Goal: Information Seeking & Learning: Learn about a topic

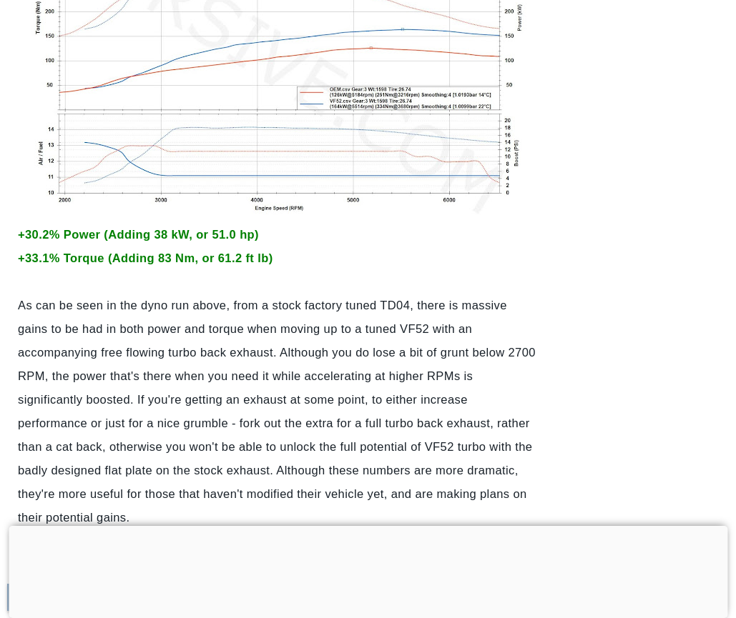
scroll to position [1141, 0]
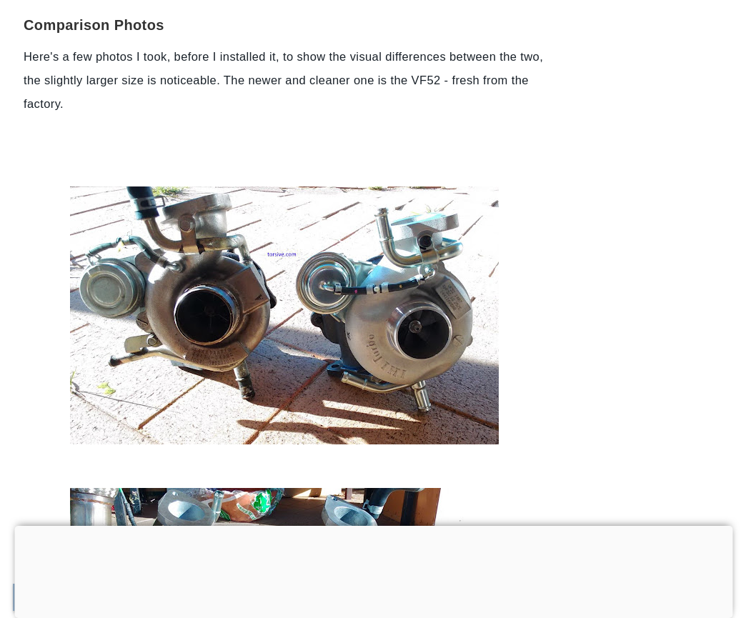
scroll to position [2283, 0]
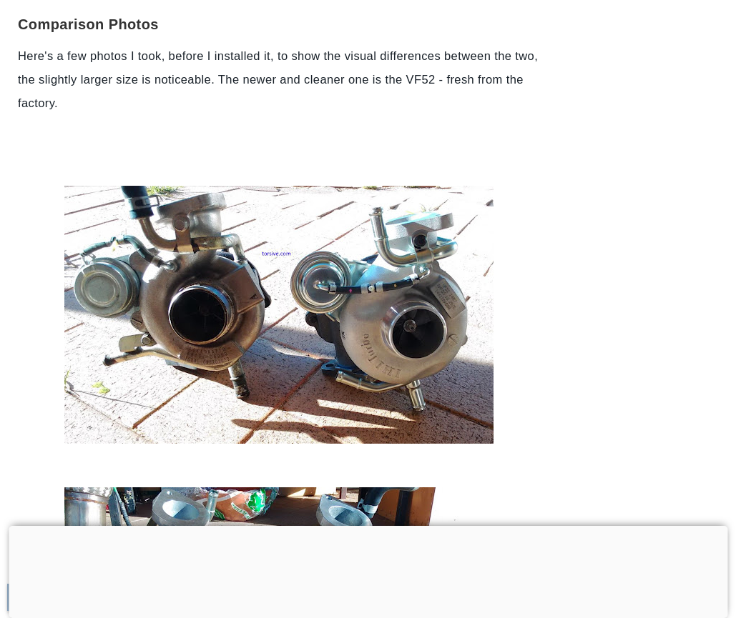
click at [448, 280] on img at bounding box center [278, 315] width 429 height 258
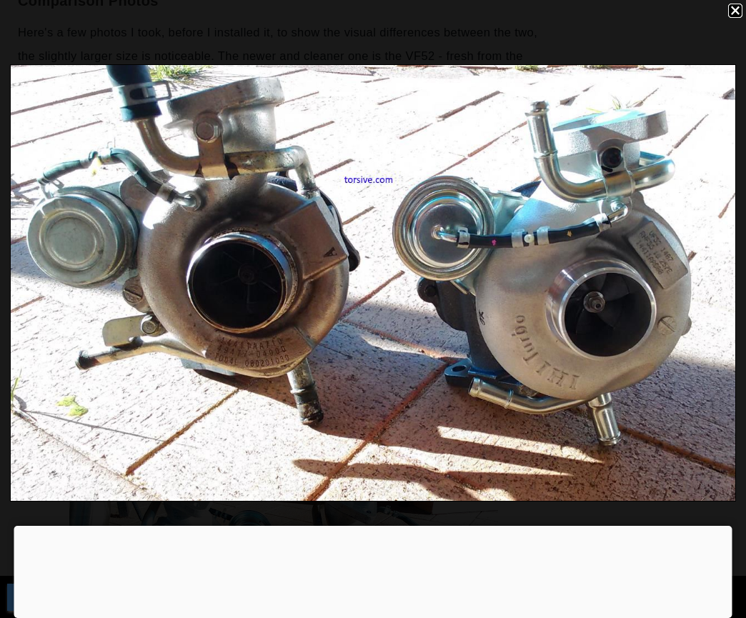
scroll to position [1141, 0]
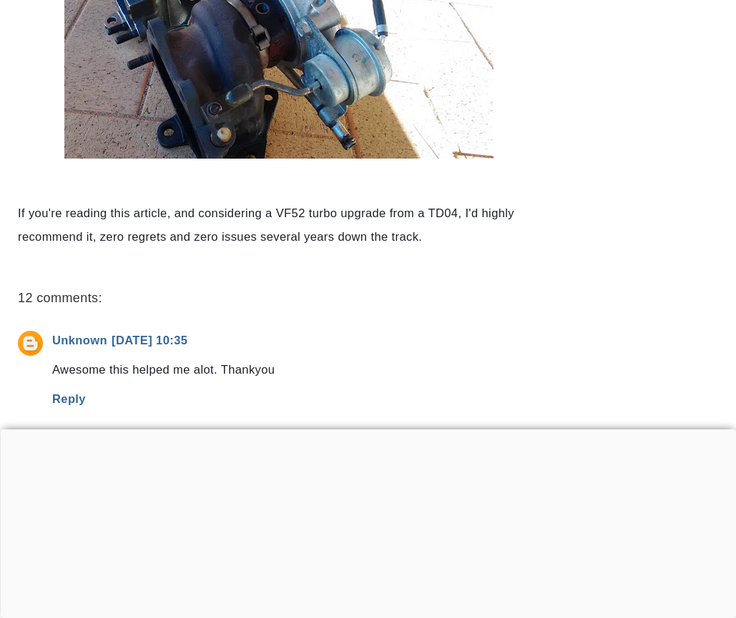
click at [357, 430] on div at bounding box center [368, 430] width 736 height 0
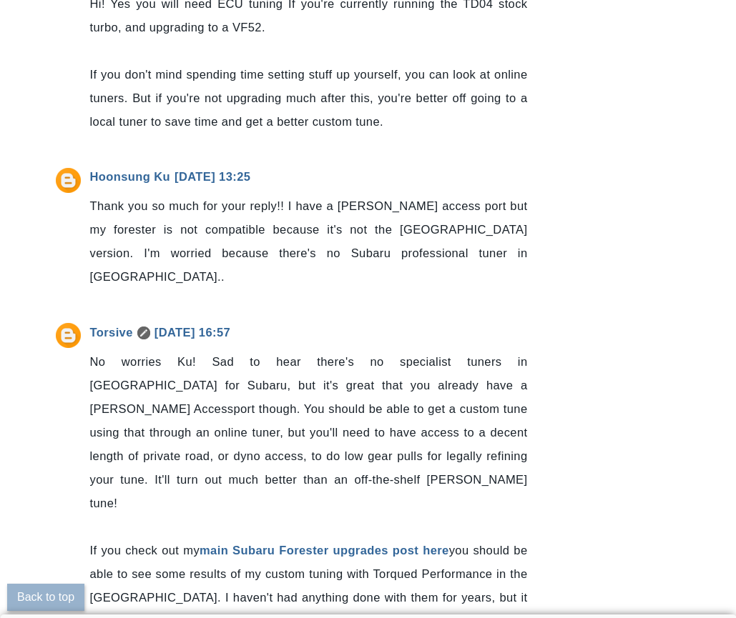
scroll to position [5143, 0]
